Goal: Navigation & Orientation: Find specific page/section

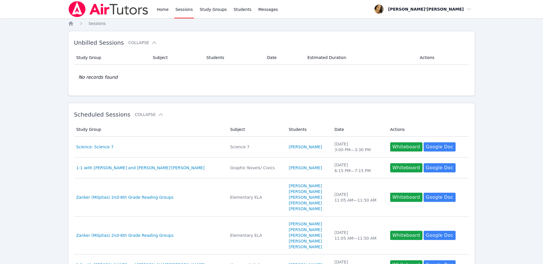
click at [84, 9] on img at bounding box center [108, 9] width 81 height 16
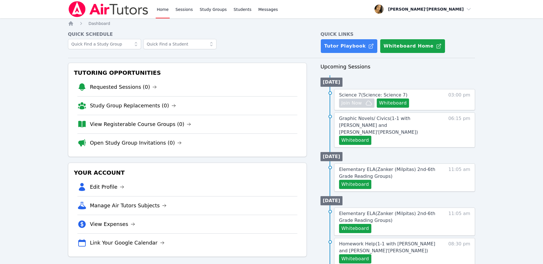
click at [46, 6] on nav "Home Sessions Study Groups Students Messages Open user menu Lee'Tayna Hostick O…" at bounding box center [271, 9] width 543 height 18
